Goal: Task Accomplishment & Management: Use online tool/utility

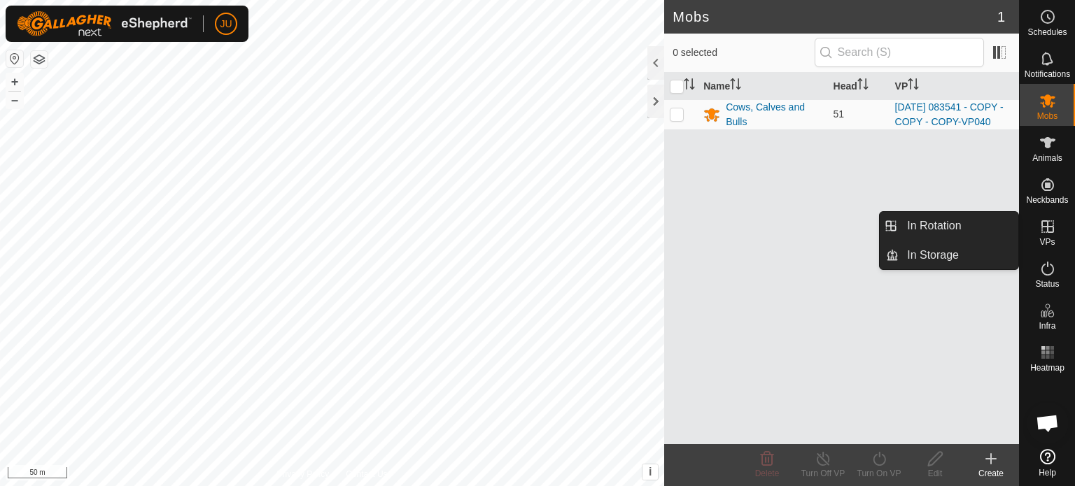
click at [1047, 232] on icon at bounding box center [1047, 226] width 17 height 17
click at [979, 223] on link "In Rotation" at bounding box center [958, 226] width 120 height 28
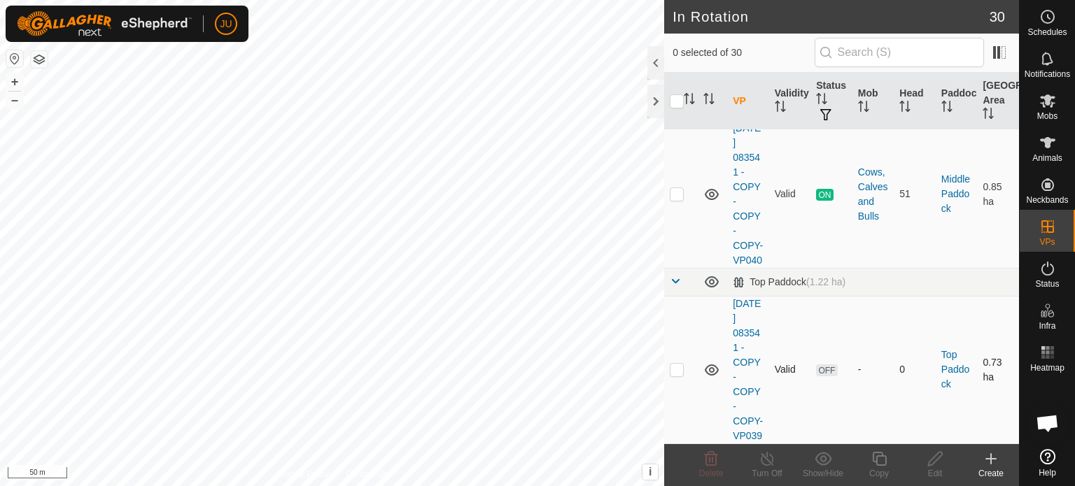
scroll to position [4929, 0]
click at [677, 364] on p-checkbox at bounding box center [677, 369] width 14 height 11
checkbox input "true"
click at [884, 453] on icon at bounding box center [878, 459] width 17 height 17
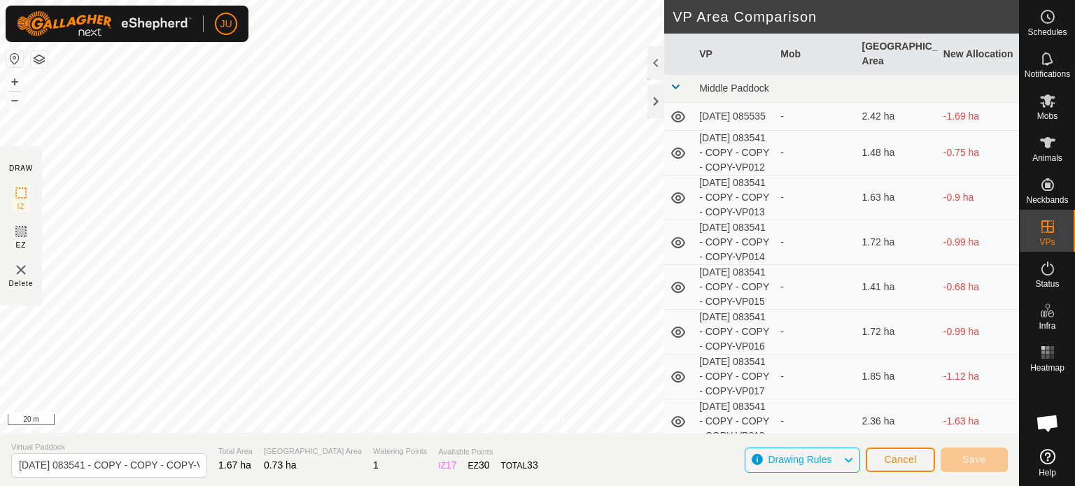
click at [373, 452] on div "Privacy Policy Contact Us + – ⇧ i This application includes HERE Maps. © 2024 H…" at bounding box center [509, 243] width 1019 height 486
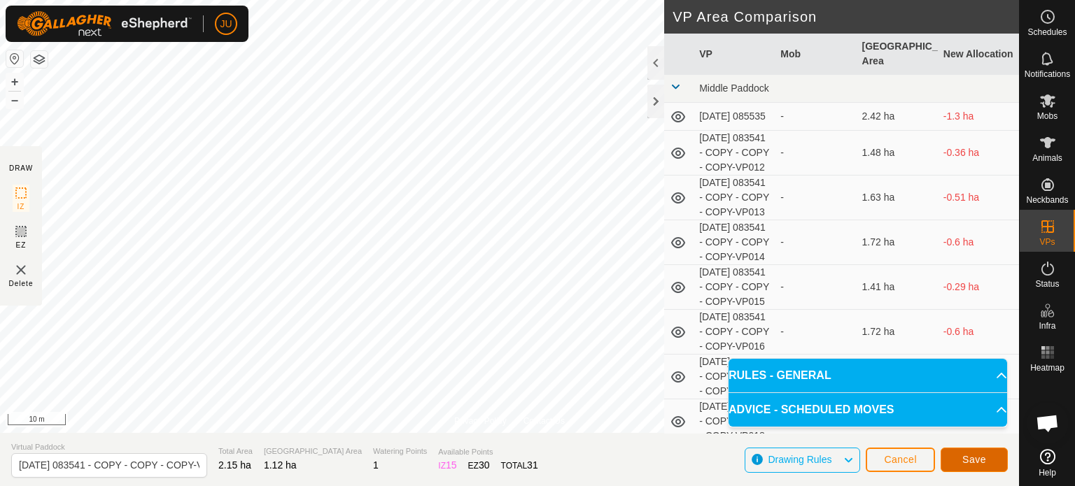
click at [968, 458] on span "Save" at bounding box center [974, 459] width 24 height 11
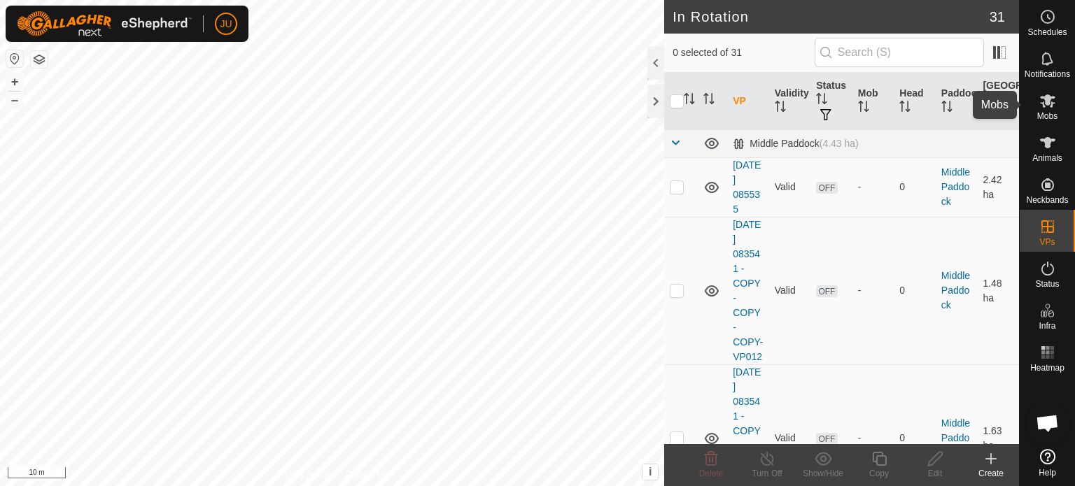
click at [1043, 104] on icon at bounding box center [1047, 100] width 15 height 13
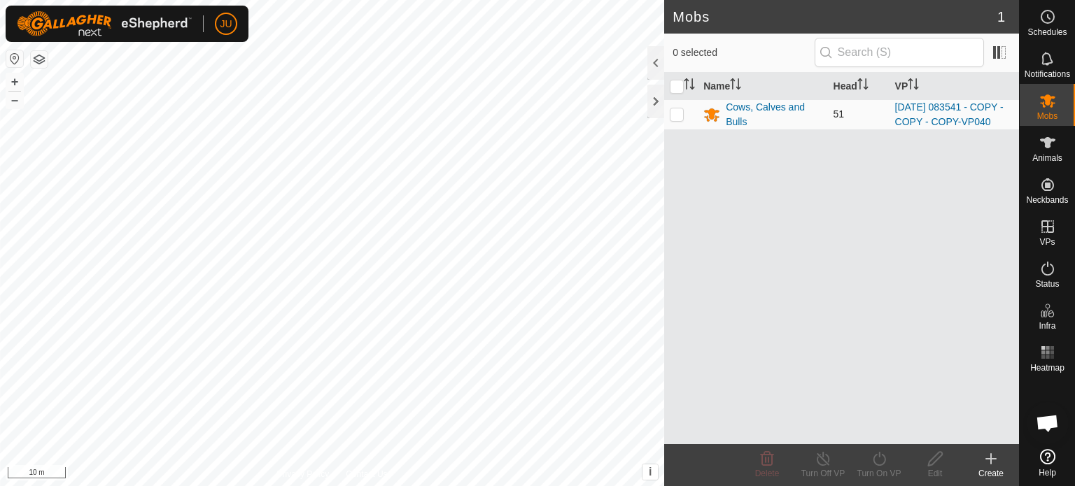
click at [679, 116] on p-checkbox at bounding box center [677, 113] width 14 height 11
checkbox input "true"
click at [874, 460] on icon at bounding box center [878, 459] width 17 height 17
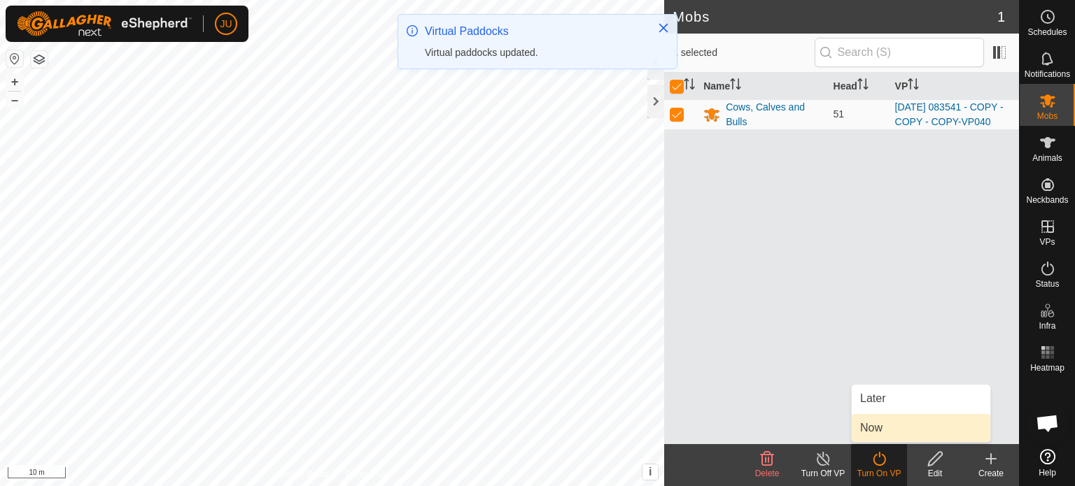
click at [894, 427] on link "Now" at bounding box center [920, 428] width 139 height 28
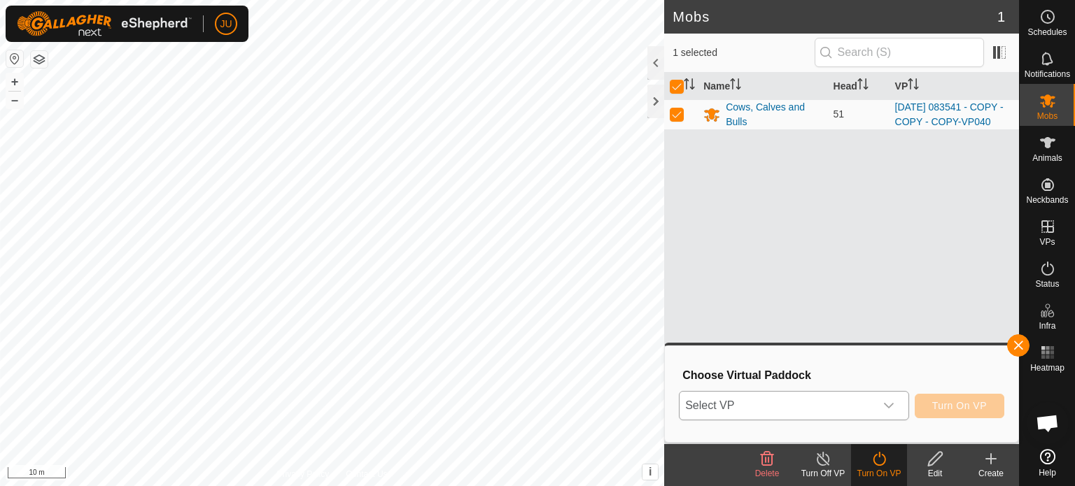
click at [885, 412] on div "dropdown trigger" at bounding box center [888, 406] width 28 height 28
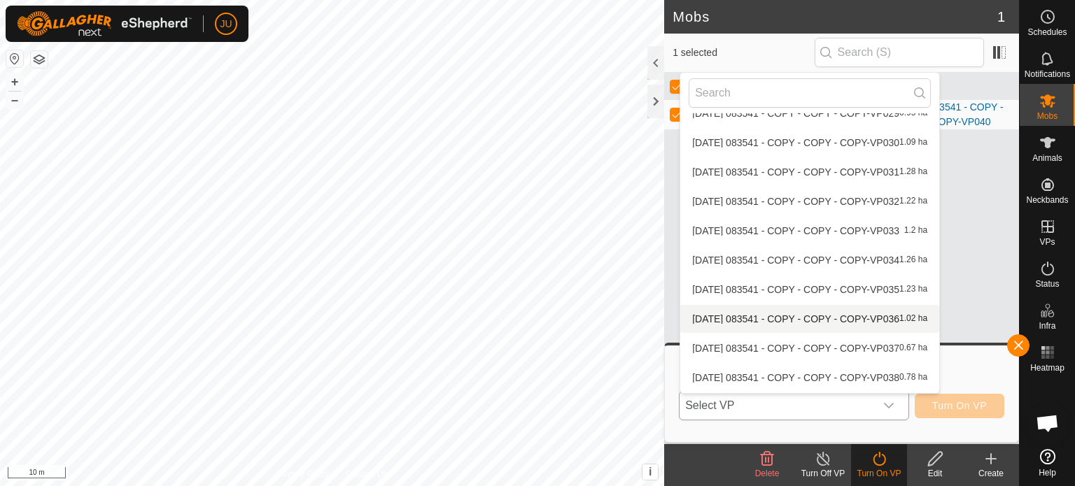
scroll to position [694, 0]
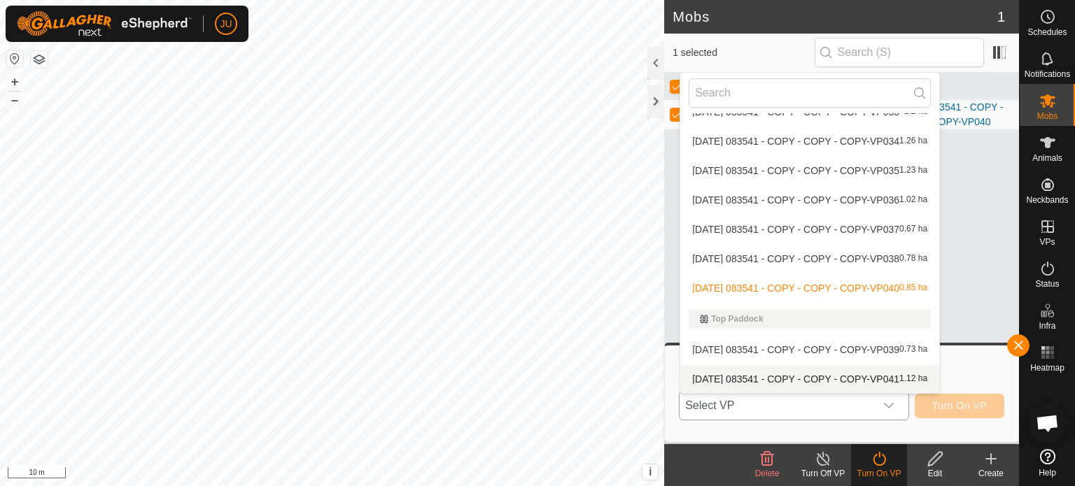
click at [813, 377] on li "[DATE] 083541 - COPY - COPY - COPY-VP041 1.12 ha" at bounding box center [809, 379] width 259 height 28
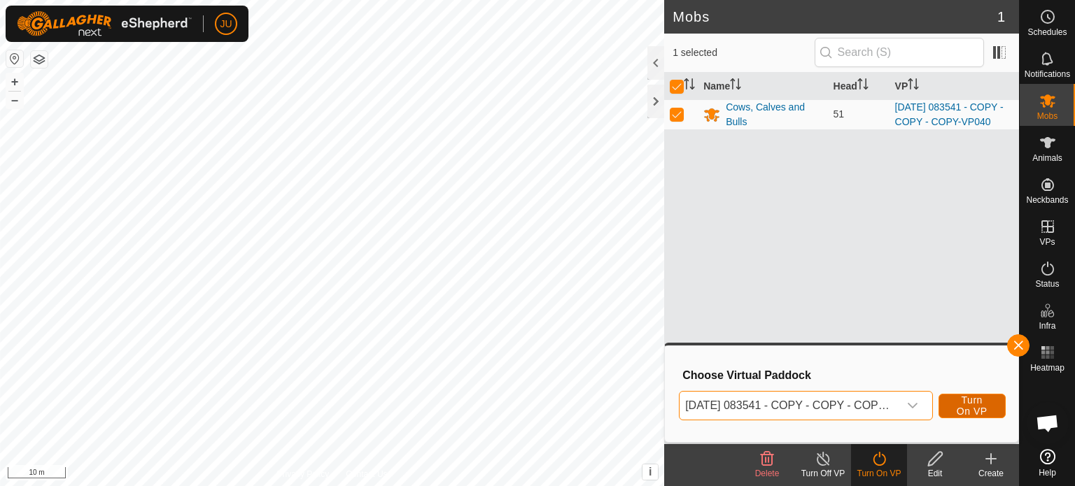
click at [975, 402] on span "Turn On VP" at bounding box center [972, 406] width 32 height 22
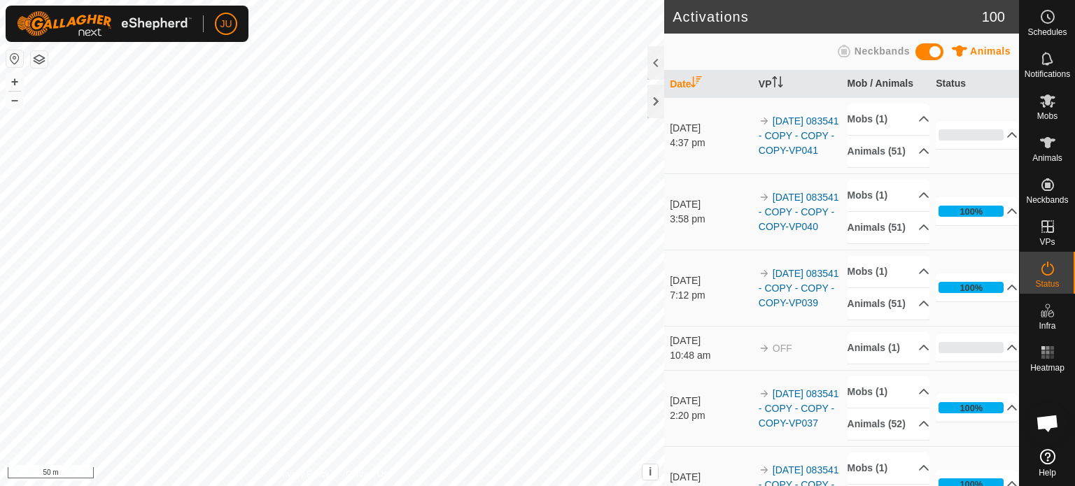
click at [733, 309] on div "Activations 100 Animals Neckbands Date VP Mob / Animals Status [DATE] 4:37 pm 2…" at bounding box center [509, 243] width 1019 height 486
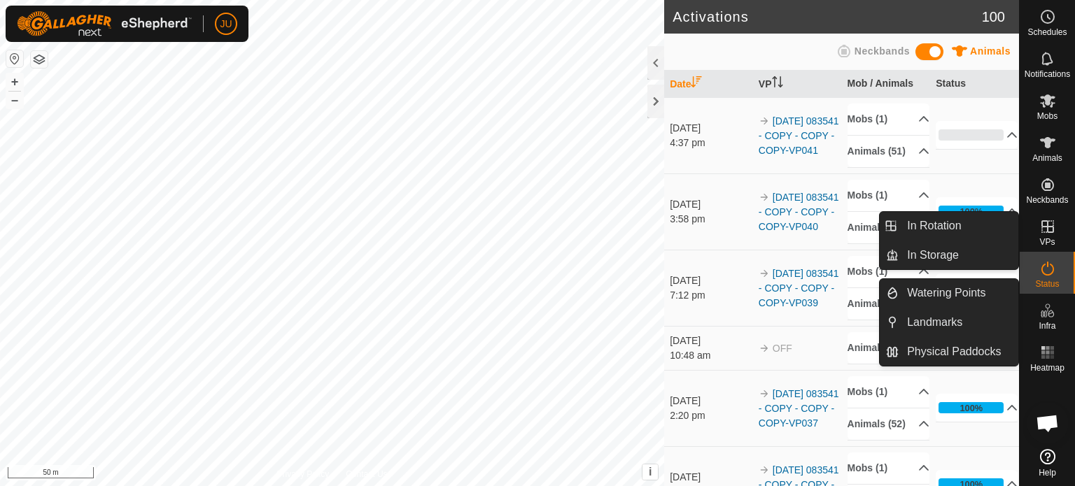
click at [1052, 229] on icon at bounding box center [1047, 226] width 13 height 13
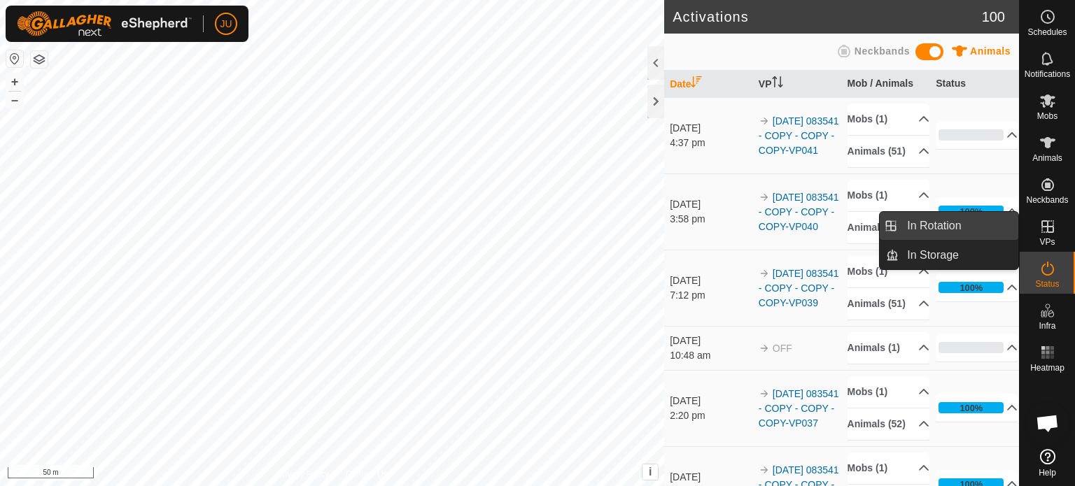
click at [970, 226] on link "In Rotation" at bounding box center [958, 226] width 120 height 28
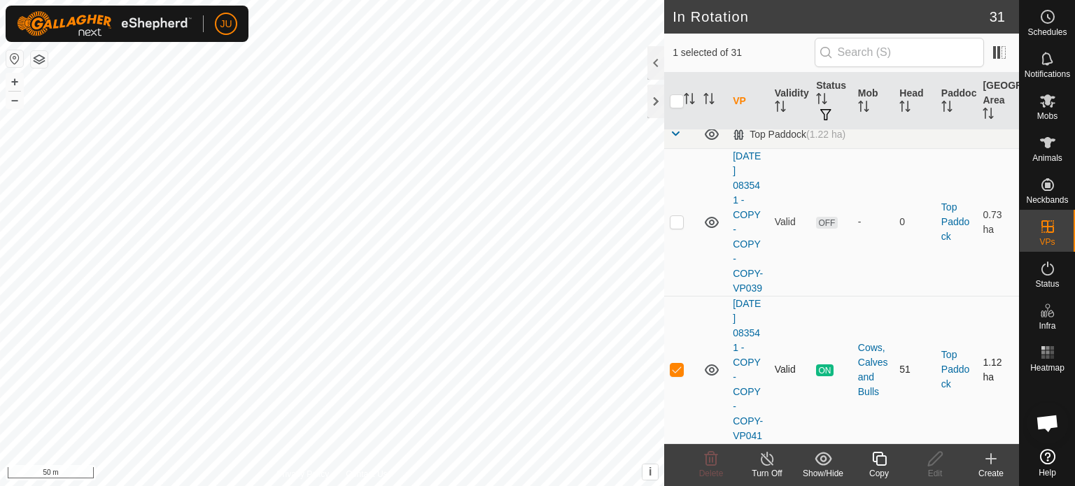
scroll to position [5106, 0]
click at [881, 465] on icon at bounding box center [879, 459] width 14 height 14
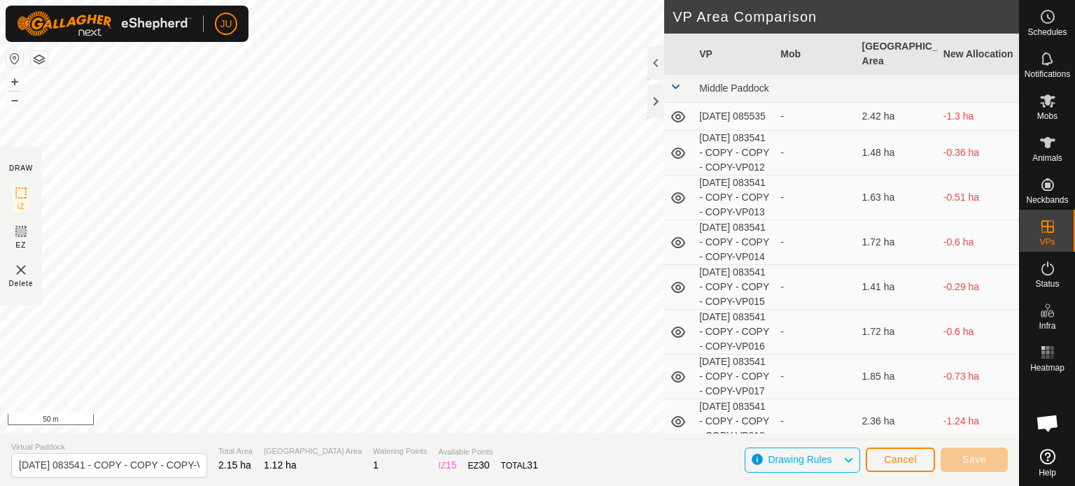
click at [283, 0] on html "JU Schedules Notifications Mobs Animals Neckbands VPs Status Infra Heatmap Help…" at bounding box center [537, 243] width 1075 height 486
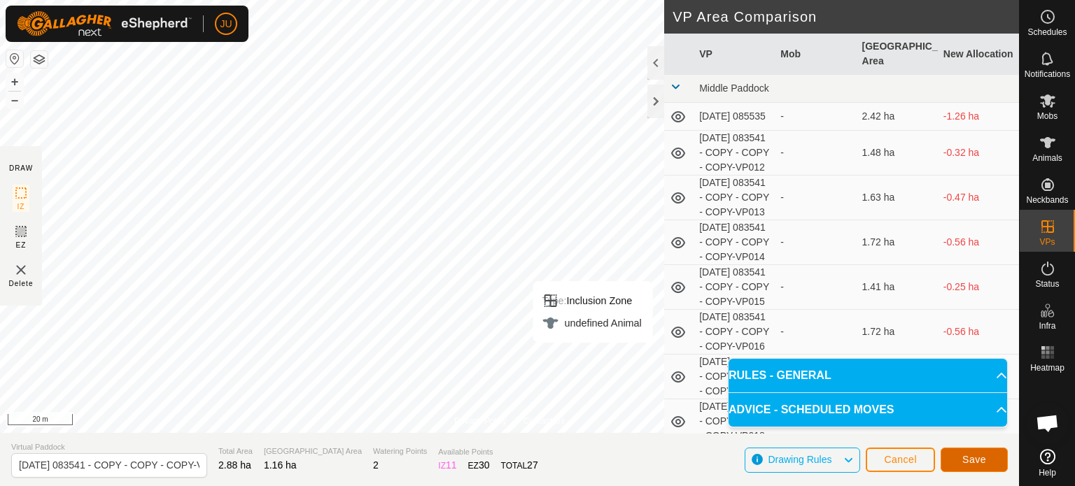
click at [972, 457] on span "Save" at bounding box center [974, 459] width 24 height 11
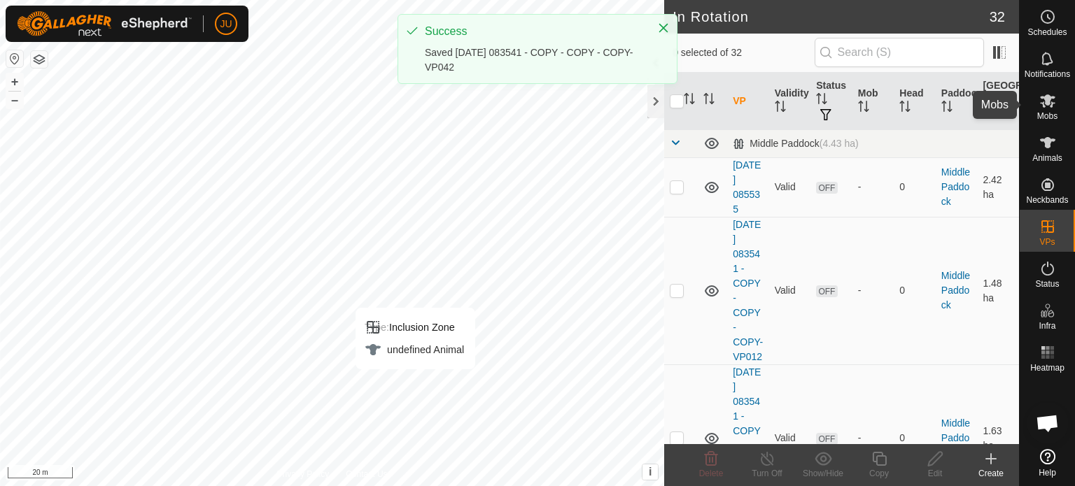
click at [1045, 111] on es-mob-svg-icon at bounding box center [1047, 101] width 25 height 22
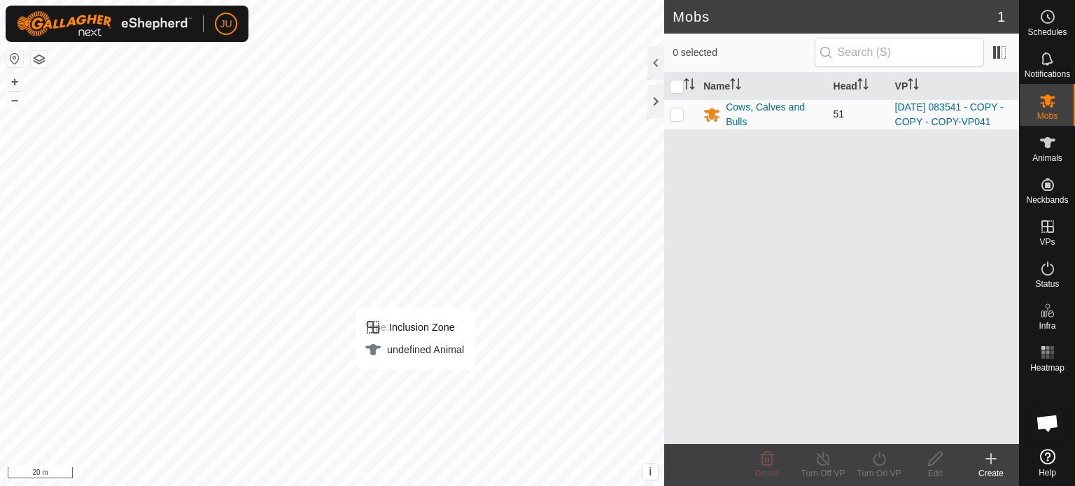
click at [677, 119] on p-checkbox at bounding box center [677, 113] width 14 height 11
checkbox input "true"
click at [877, 458] on icon at bounding box center [878, 459] width 17 height 17
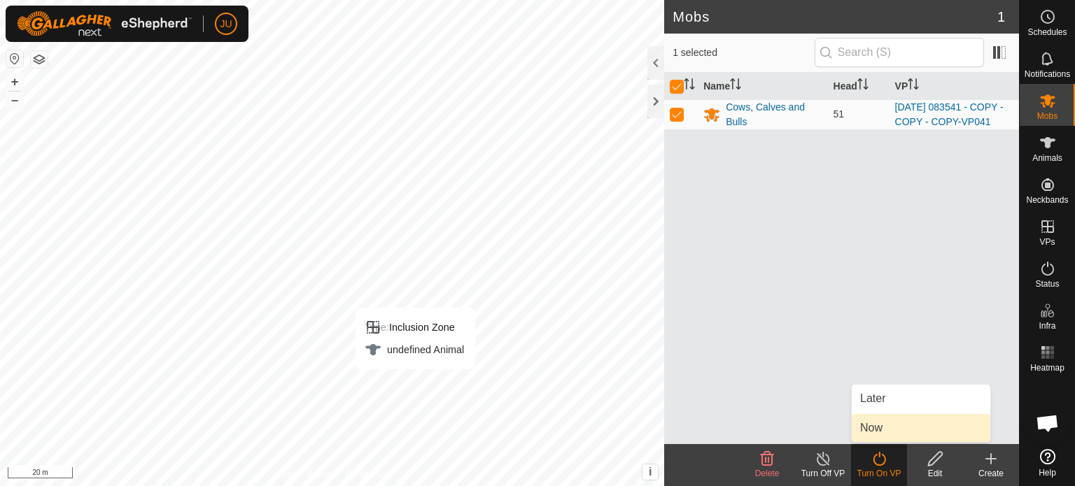
click at [886, 430] on link "Now" at bounding box center [920, 428] width 139 height 28
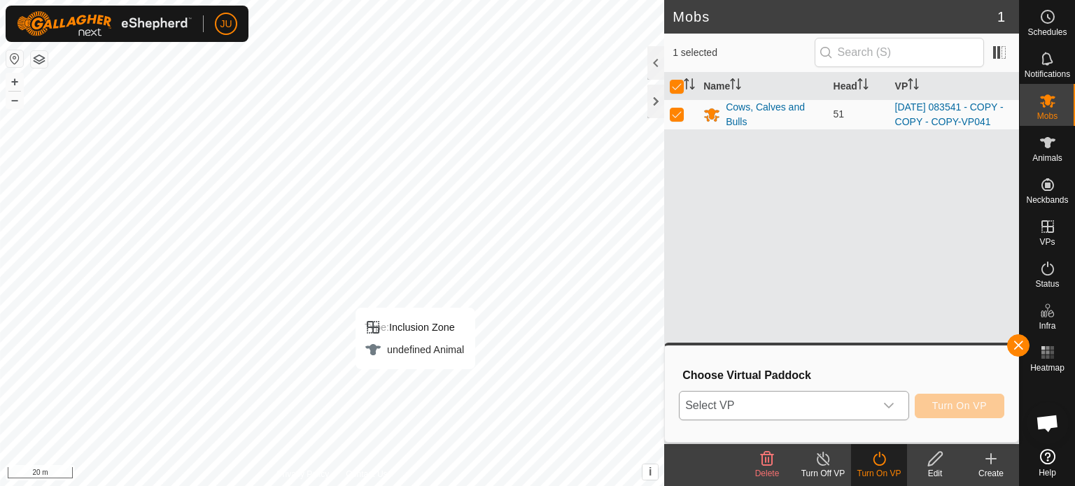
click at [891, 406] on icon "dropdown trigger" at bounding box center [889, 406] width 10 height 6
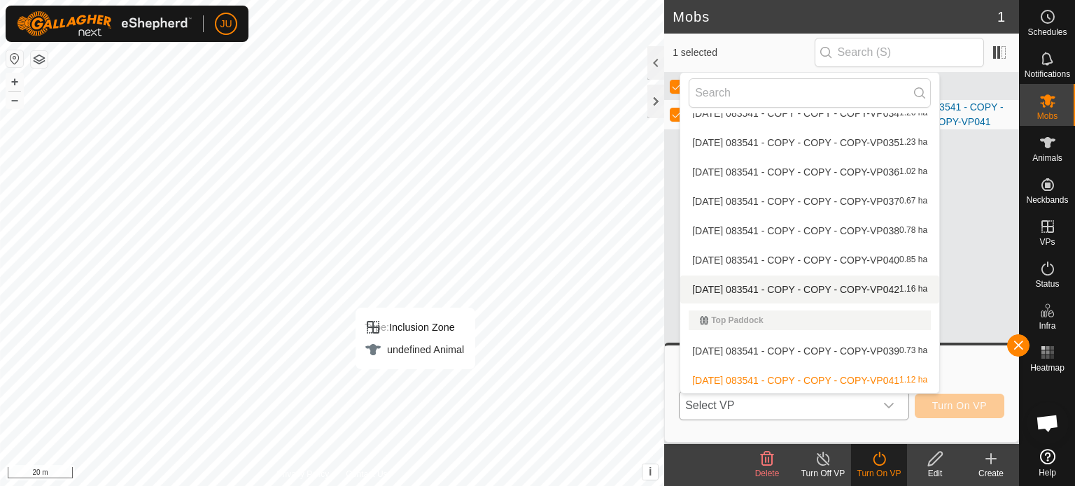
scroll to position [723, 0]
click at [832, 280] on li "[DATE] 083541 - COPY - COPY - COPY-VP042 1.16 ha" at bounding box center [809, 288] width 259 height 28
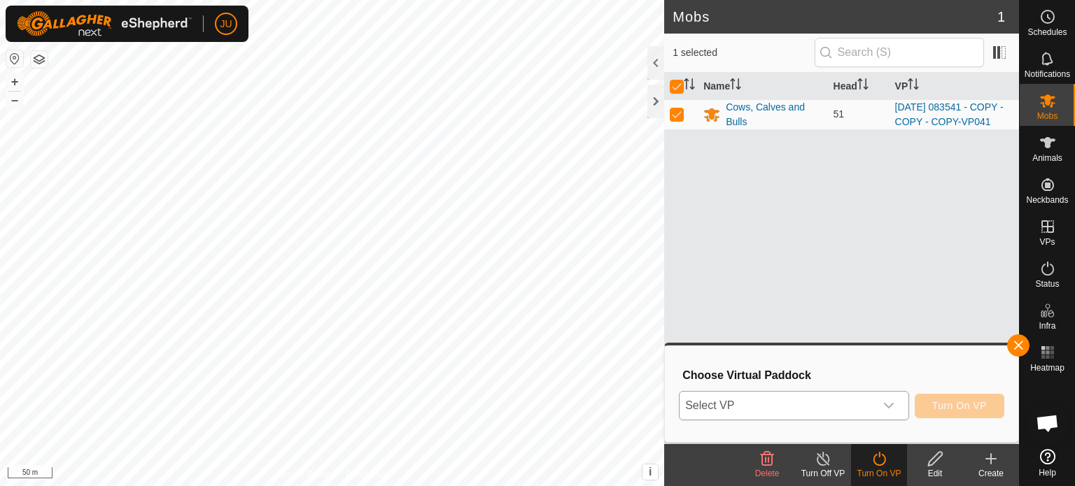
click at [893, 403] on icon "dropdown trigger" at bounding box center [888, 405] width 11 height 11
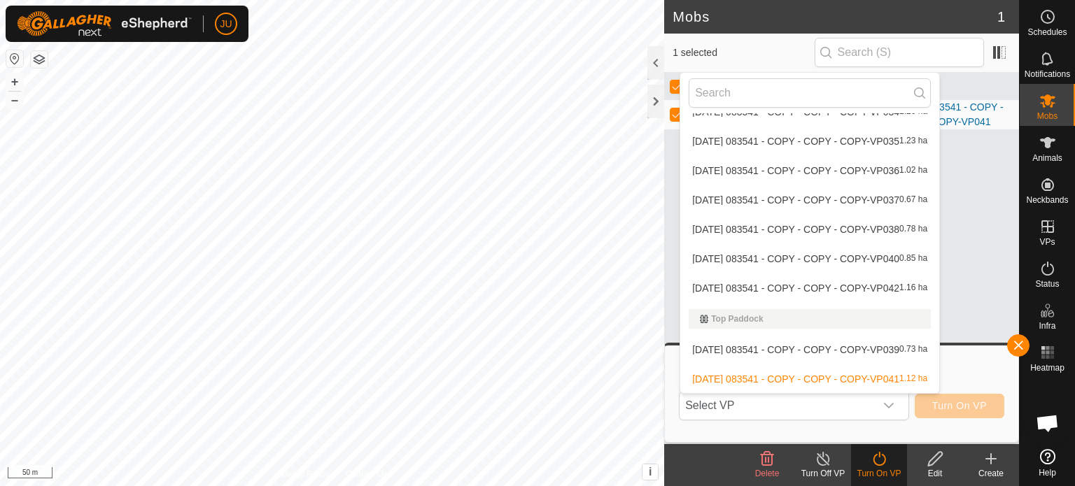
click at [841, 287] on li "[DATE] 083541 - COPY - COPY - COPY-VP042 1.16 ha" at bounding box center [809, 288] width 259 height 28
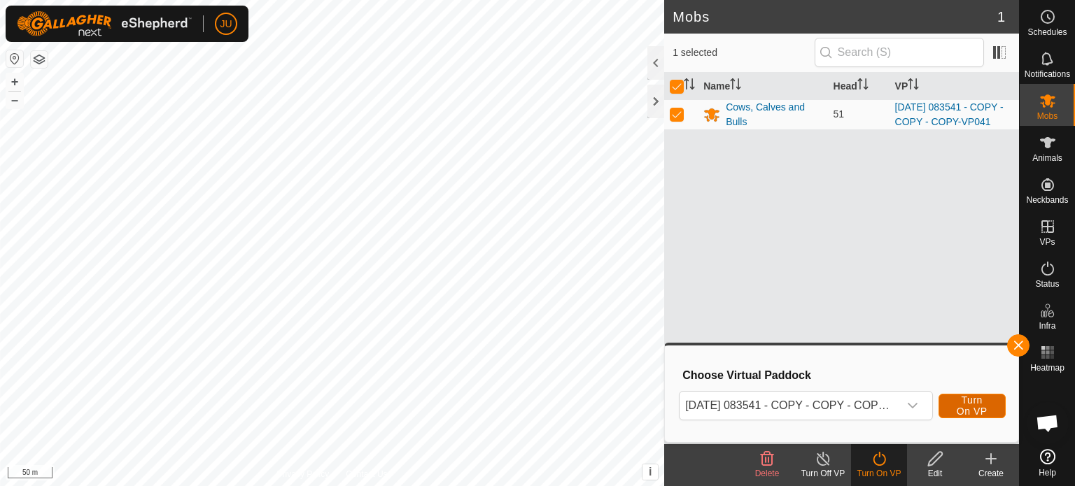
click at [977, 404] on span "Turn On VP" at bounding box center [972, 406] width 32 height 22
